Goal: Register for event/course

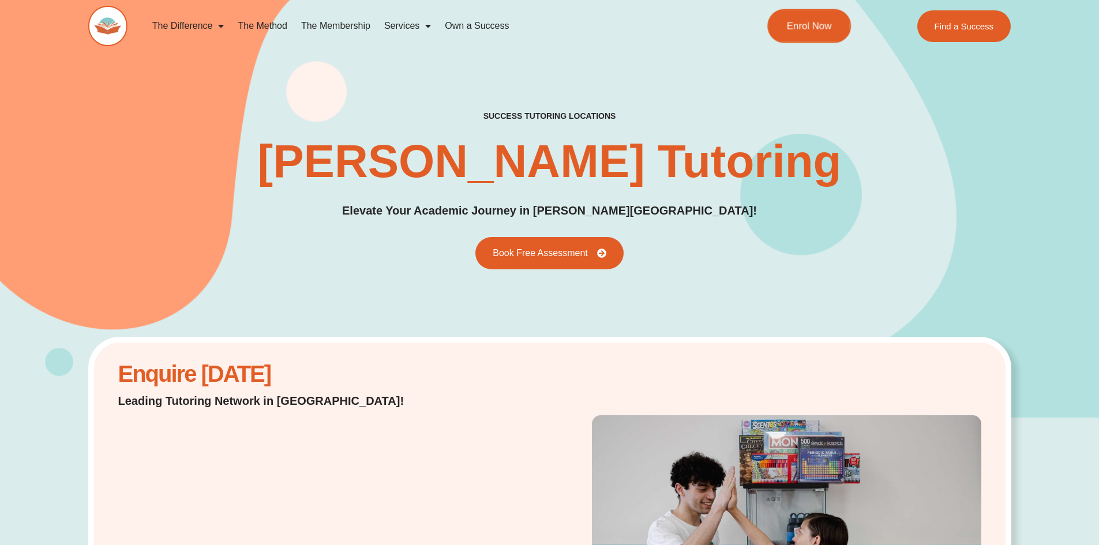
click at [817, 22] on span "Enrol Now" at bounding box center [809, 26] width 45 height 10
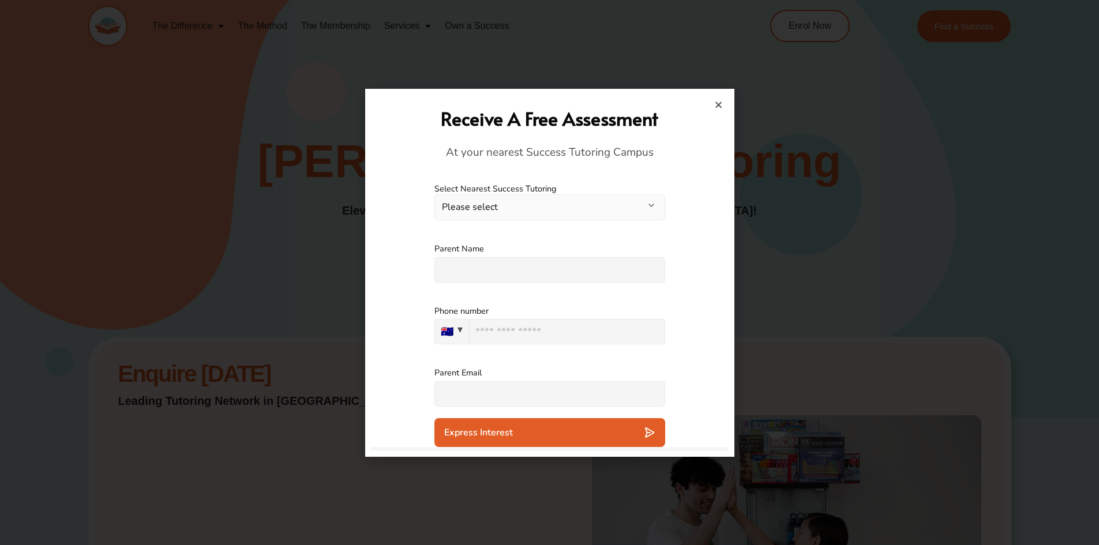
click at [600, 202] on button "Please select" at bounding box center [549, 207] width 231 height 26
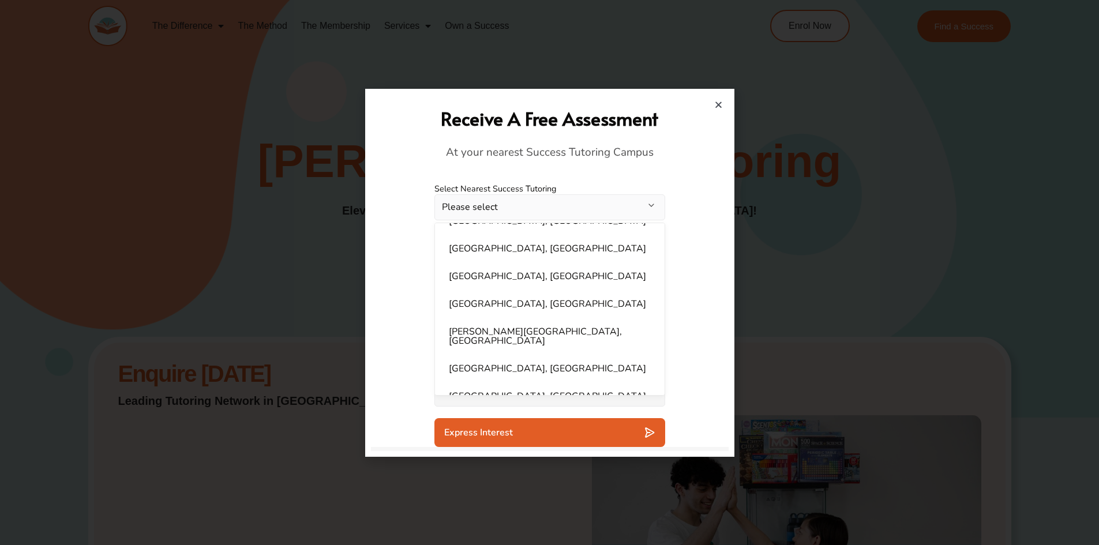
scroll to position [231, 0]
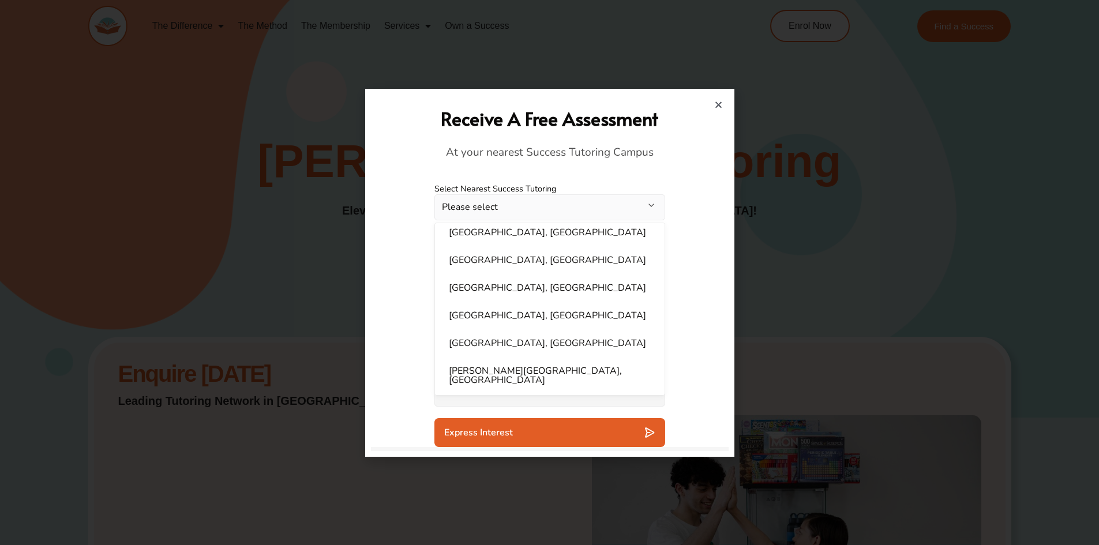
click at [472, 369] on li "Gregory Hills, NSW" at bounding box center [550, 375] width 216 height 32
select select "**********"
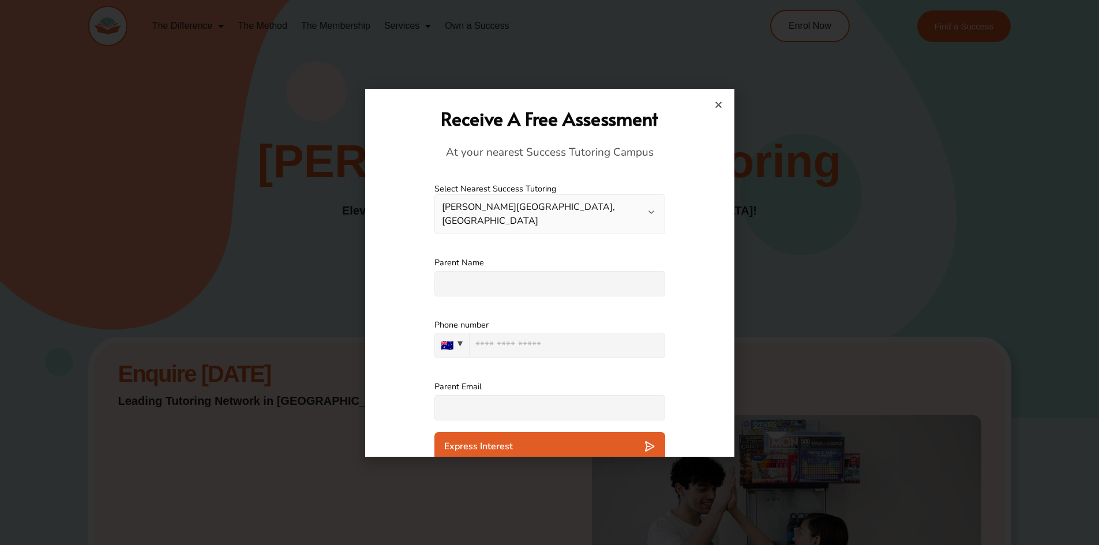
click at [716, 108] on icon "Close" at bounding box center [718, 104] width 9 height 9
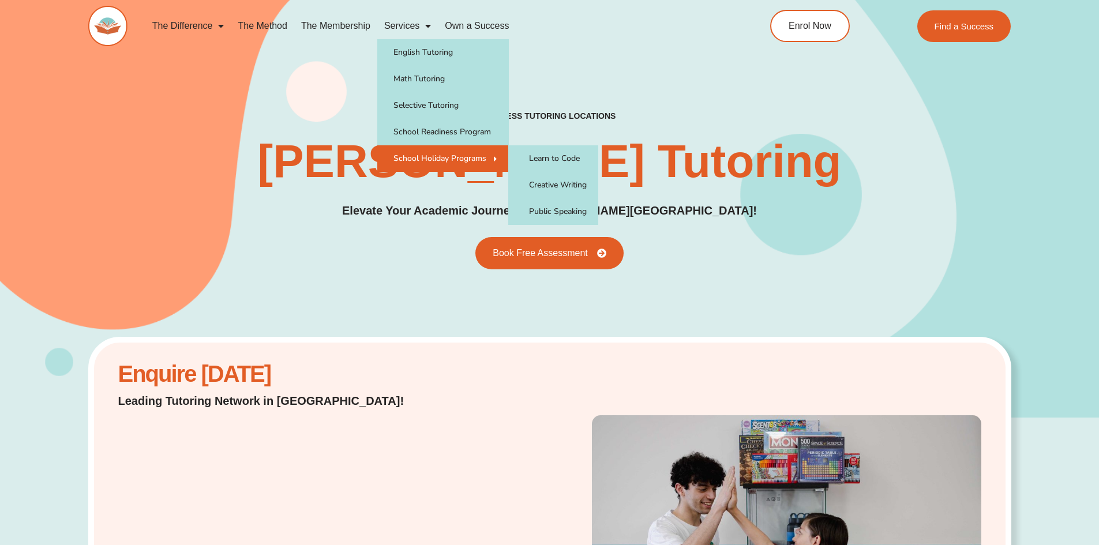
click at [426, 160] on link "School Holiday Programs" at bounding box center [443, 158] width 132 height 27
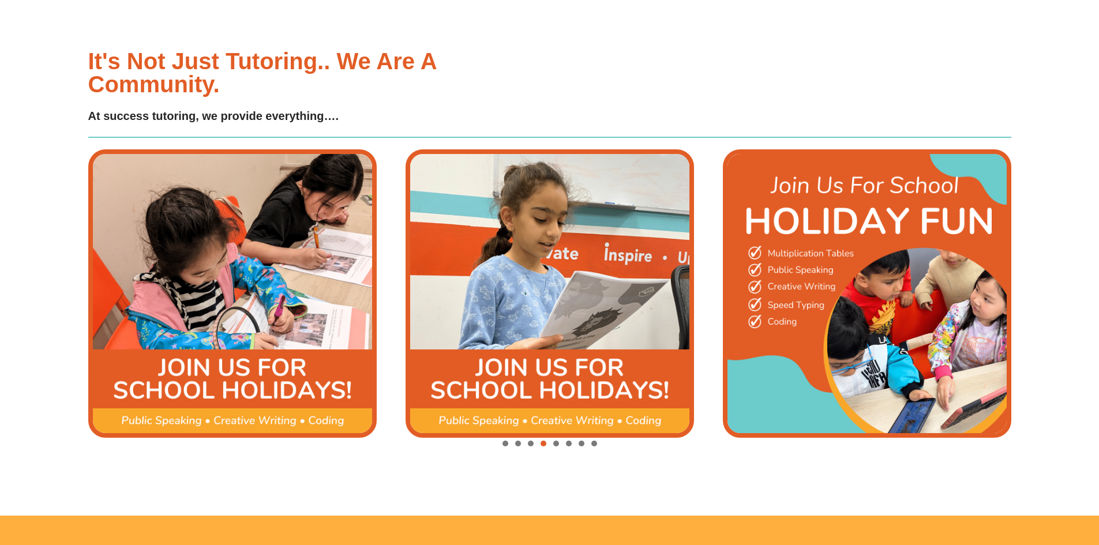
scroll to position [1442, 0]
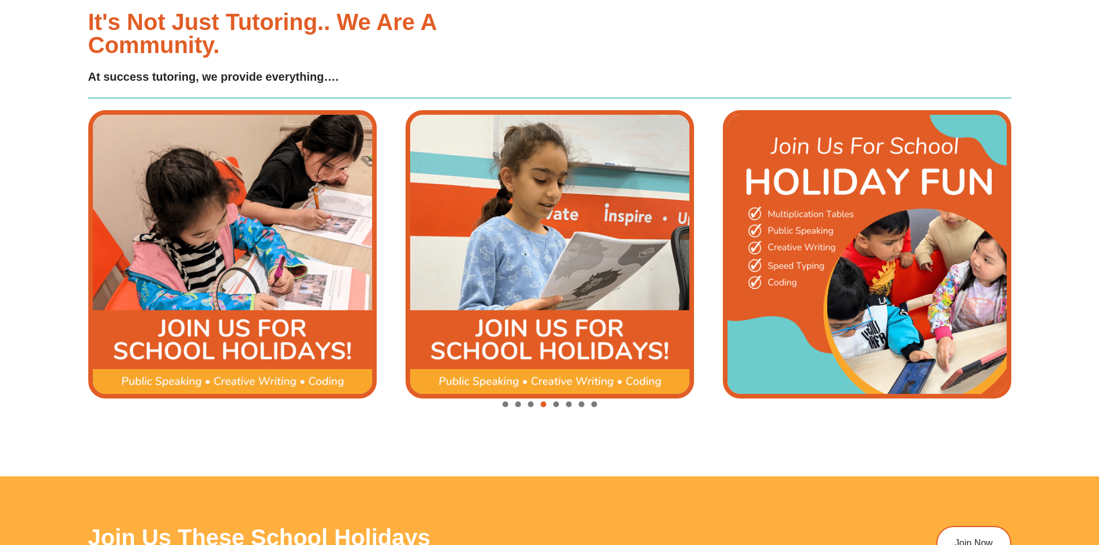
click at [302, 268] on img "4 / 8" at bounding box center [232, 254] width 288 height 288
click at [215, 381] on img "4 / 8" at bounding box center [232, 254] width 288 height 288
click at [226, 236] on img "4 / 8" at bounding box center [232, 254] width 288 height 288
click at [226, 235] on img "4 / 8" at bounding box center [232, 254] width 288 height 288
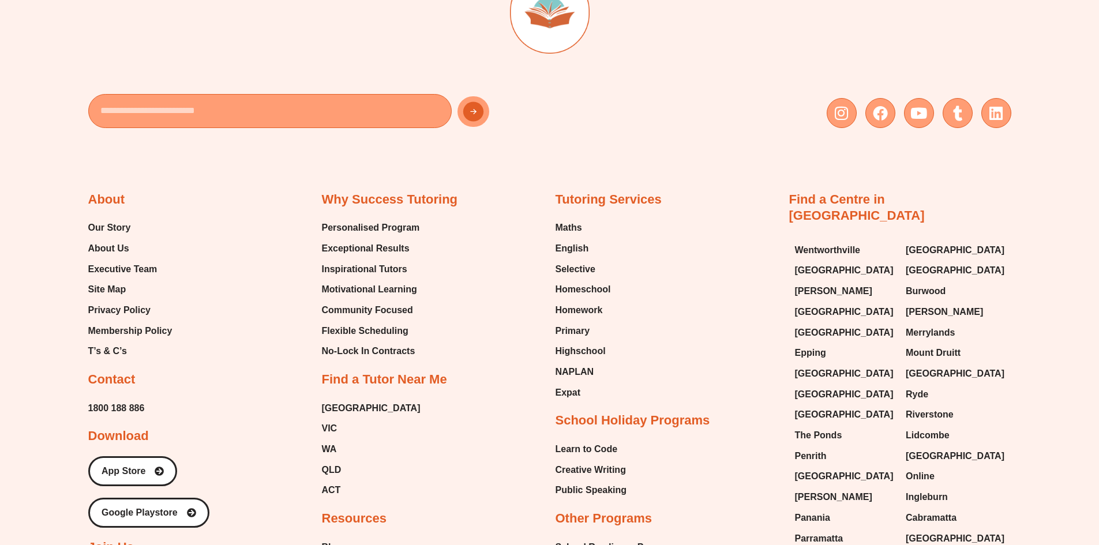
scroll to position [3057, 0]
